Goal: Entertainment & Leisure: Consume media (video, audio)

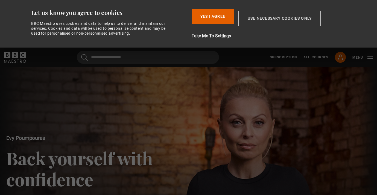
click at [274, 20] on button "Use necessary cookies only" at bounding box center [279, 19] width 83 height 16
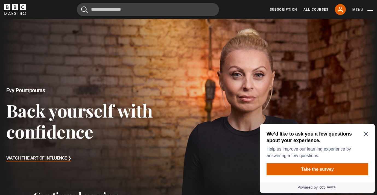
click at [367, 129] on div "We’d like to ask you a few questions about your experience. Help us improve our…" at bounding box center [317, 153] width 115 height 58
click at [366, 136] on icon "Close Maze Prompt" at bounding box center [366, 134] width 4 height 4
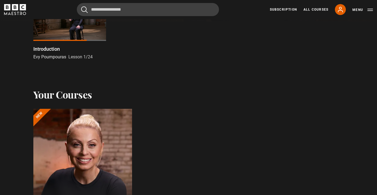
scroll to position [190, 0]
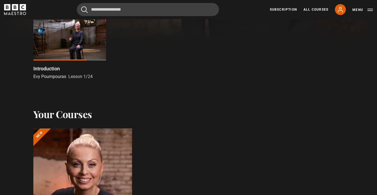
click at [80, 39] on div at bounding box center [69, 40] width 73 height 41
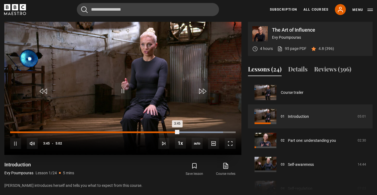
click at [157, 132] on div "3:15" at bounding box center [156, 133] width 1 height 2
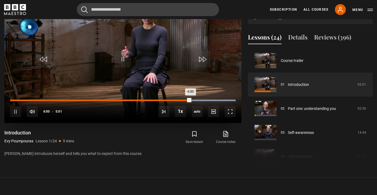
scroll to position [260, 0]
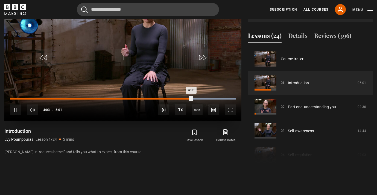
click at [65, 102] on div "Loaded : 100.00% 1:15 4:03" at bounding box center [122, 101] width 225 height 1
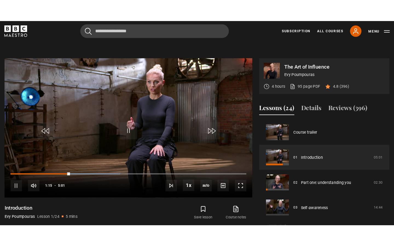
scroll to position [211, 0]
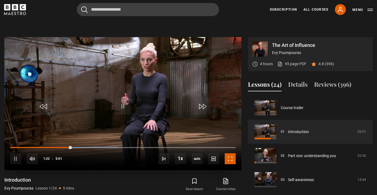
click at [229, 159] on span "Video Player" at bounding box center [230, 159] width 11 height 11
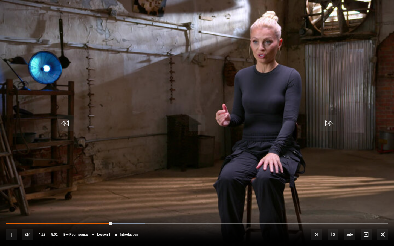
click at [126, 195] on div "10s Skip Back 10 seconds Pause 10s Skip Forward 10 seconds Loaded : 36.39% 1:17…" at bounding box center [197, 231] width 394 height 30
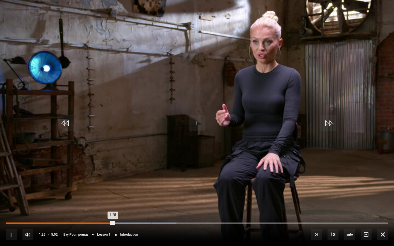
click at [150, 195] on div "Loaded : 44.67% 1:54 1:25" at bounding box center [197, 223] width 382 height 2
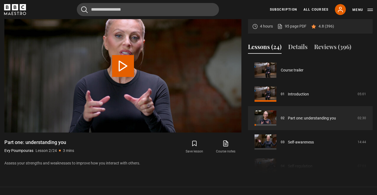
scroll to position [24, 0]
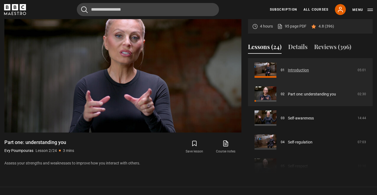
click at [288, 70] on link "Introduction" at bounding box center [298, 71] width 21 height 6
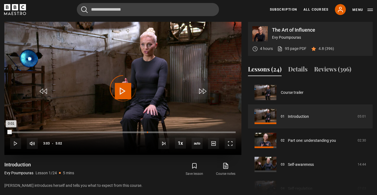
click at [147, 132] on div "Loaded : 0.00% 3:03 0:01" at bounding box center [122, 133] width 225 height 2
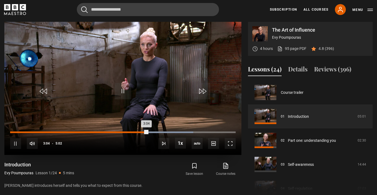
click at [126, 133] on div "2:35" at bounding box center [126, 133] width 1 height 2
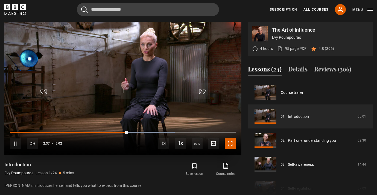
click at [231, 141] on span "Video Player" at bounding box center [230, 143] width 11 height 11
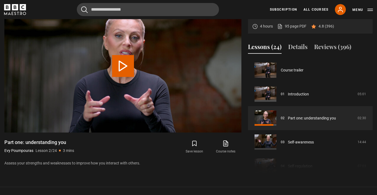
scroll to position [24, 0]
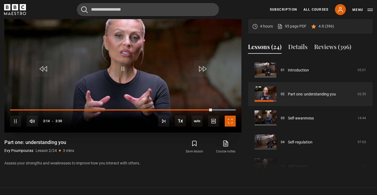
click at [229, 124] on span "Video Player" at bounding box center [230, 121] width 11 height 11
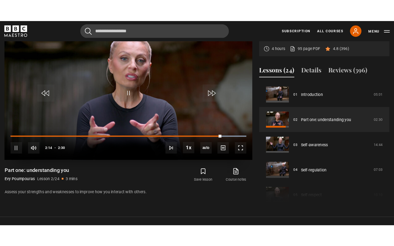
scroll to position [248, 0]
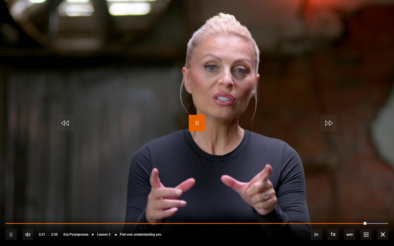
click at [197, 119] on span "Video Player" at bounding box center [197, 123] width 16 height 16
